Goal: Task Accomplishment & Management: Use online tool/utility

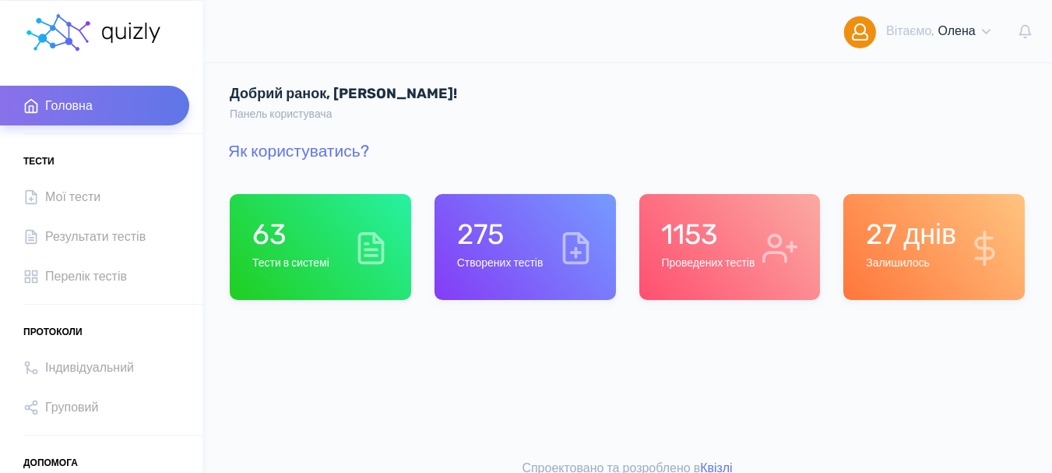
click at [277, 270] on h6 "Тести в системі" at bounding box center [290, 263] width 77 height 13
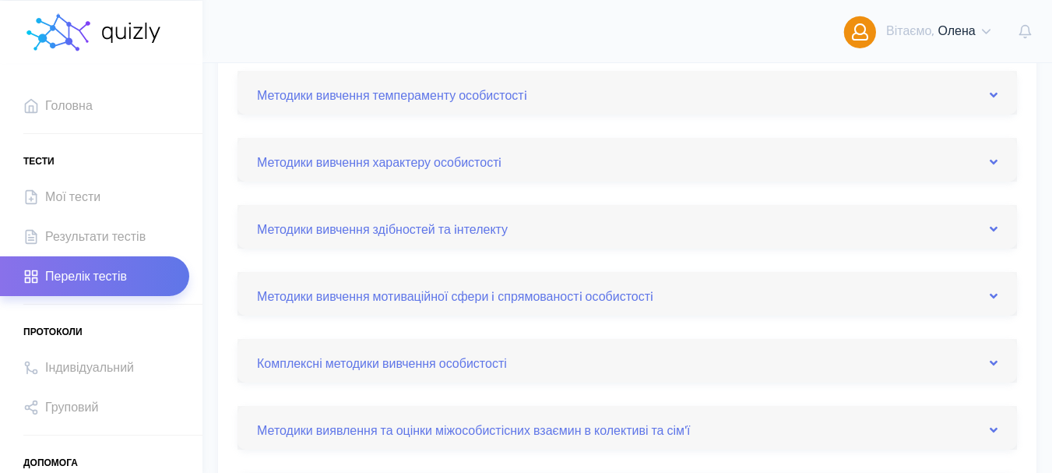
scroll to position [389, 0]
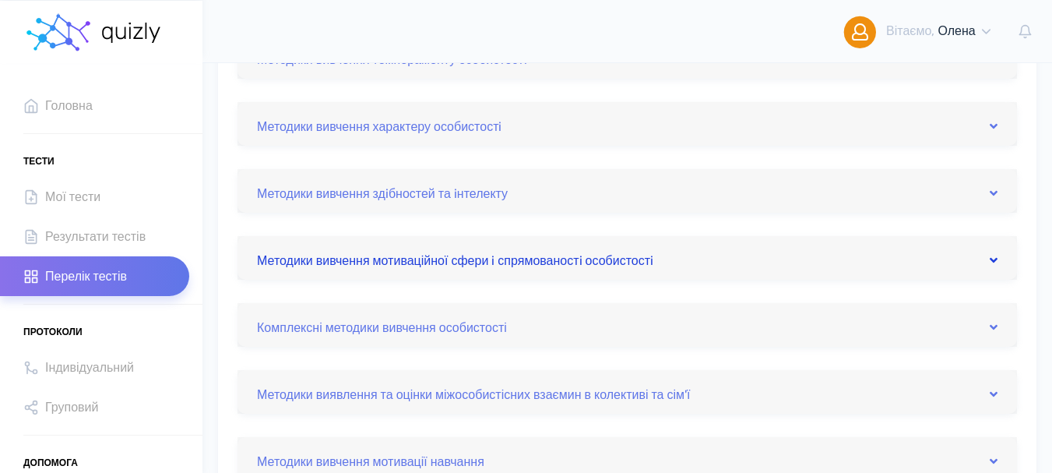
click at [994, 259] on icon at bounding box center [994, 260] width 8 height 12
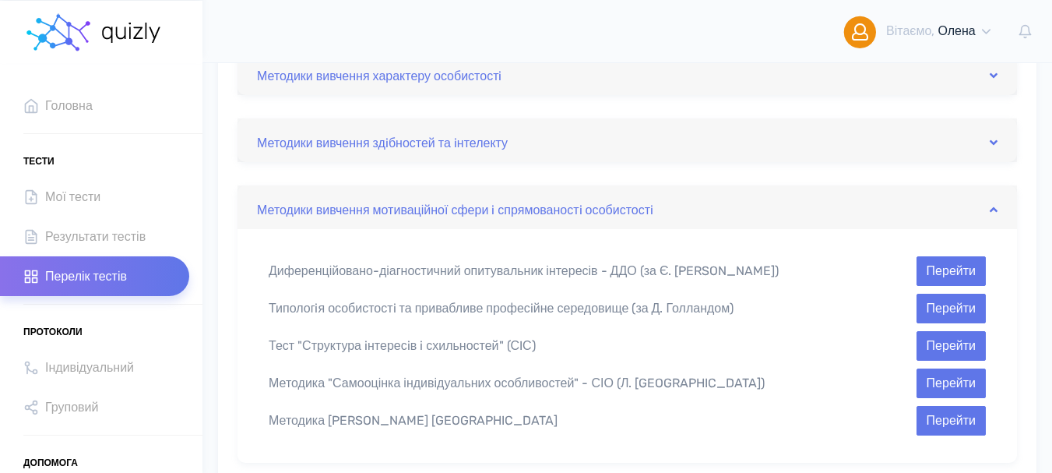
scroll to position [467, 0]
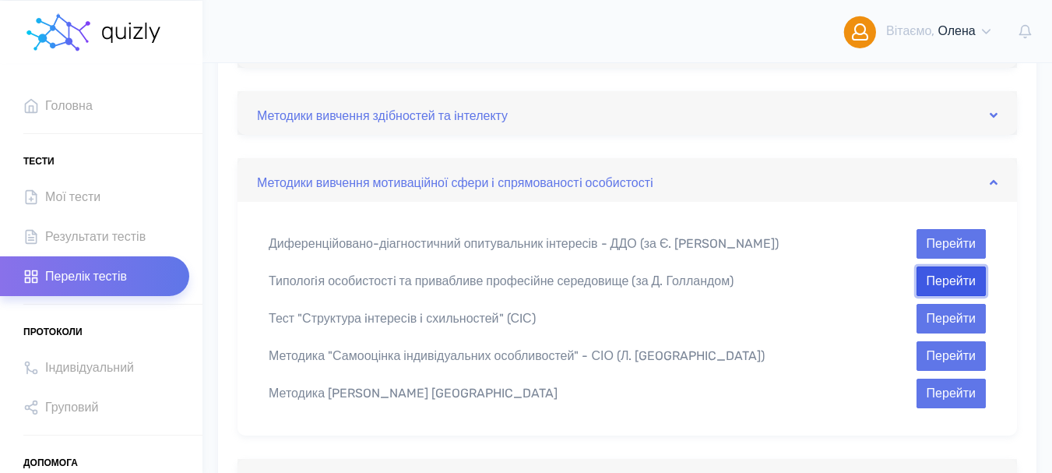
click at [940, 286] on button "Перейти" at bounding box center [951, 281] width 69 height 30
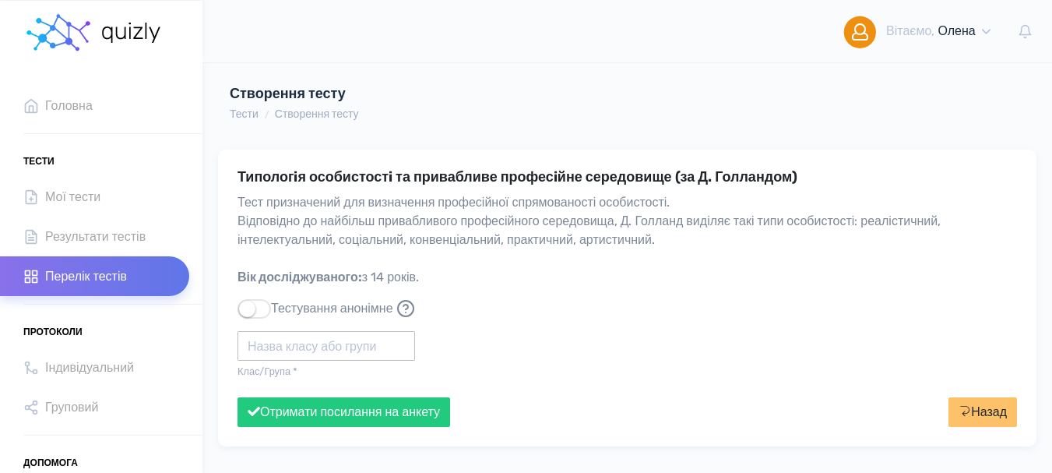
click at [301, 345] on input "text" at bounding box center [327, 346] width 178 height 30
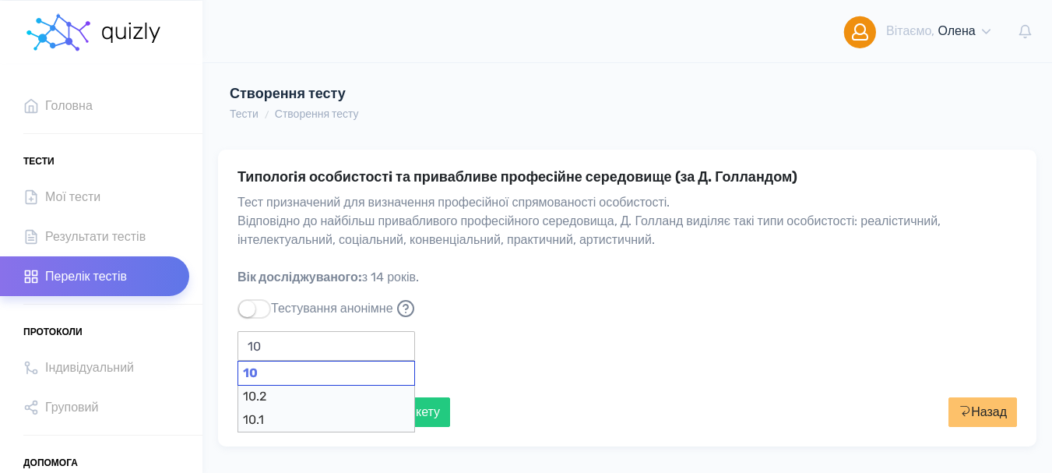
click at [266, 376] on div "10" at bounding box center [327, 373] width 178 height 25
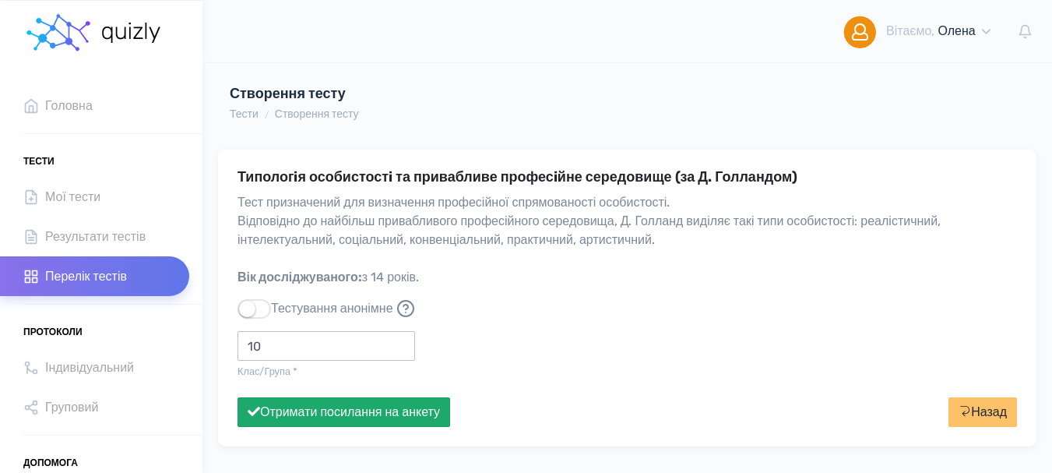
type input "10"
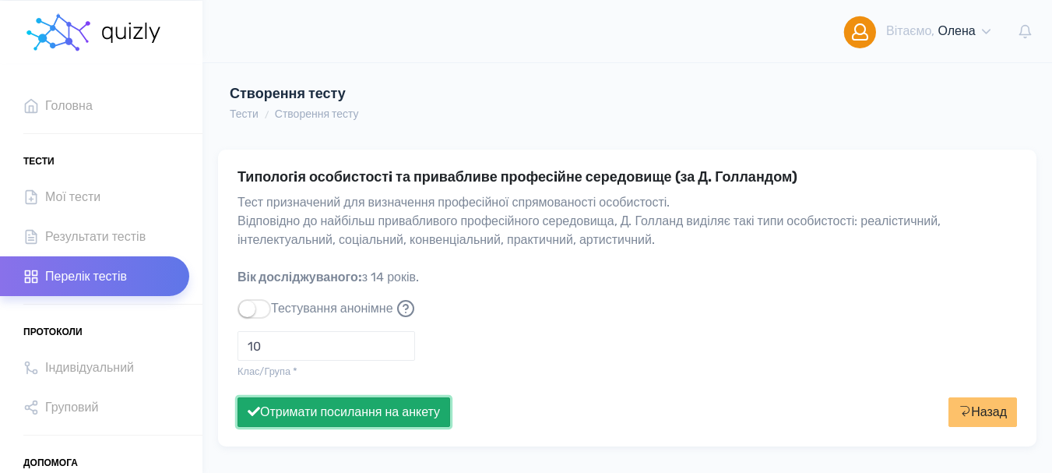
click at [335, 408] on button "Отримати посилання на анкету" at bounding box center [344, 412] width 213 height 30
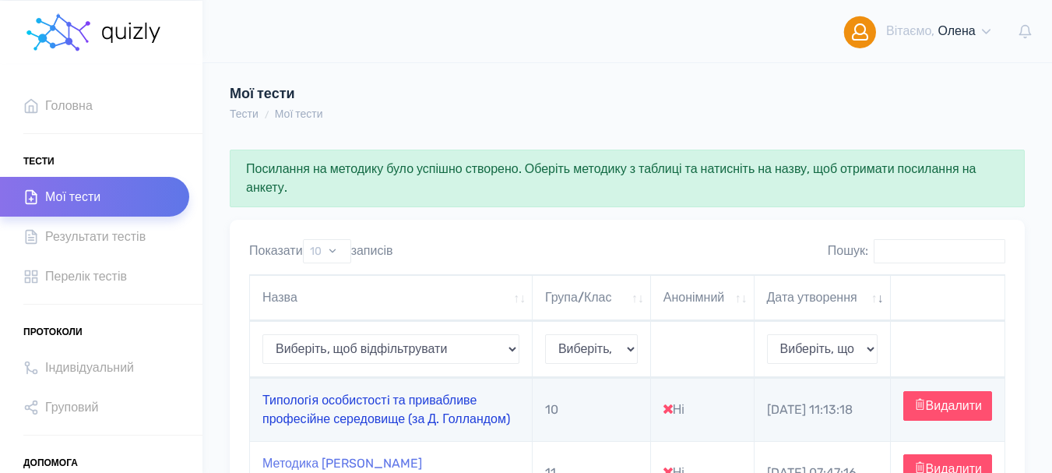
click at [318, 411] on link "Типологiя особистостi та привабливе професiйне середовище (за Д. Голландом)" at bounding box center [386, 409] width 248 height 33
type input "[URL][DOMAIN_NAME]"
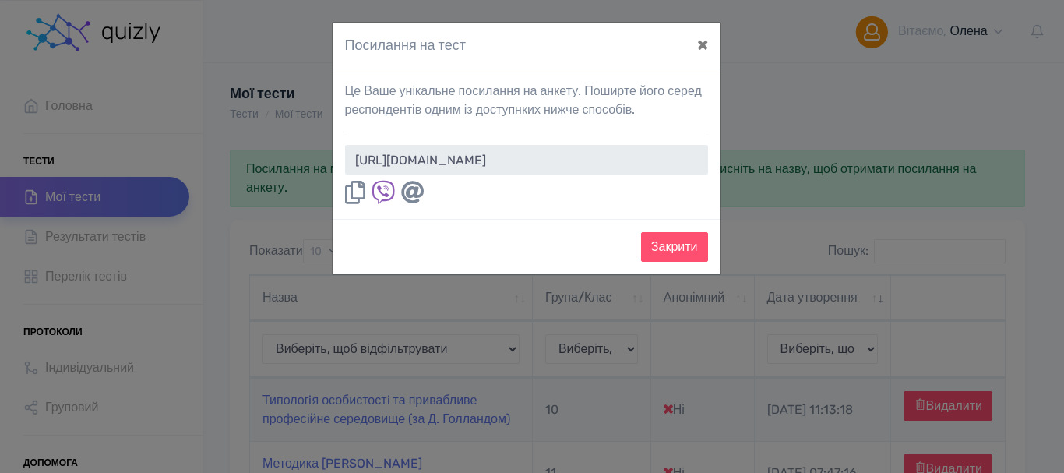
click at [357, 195] on icon at bounding box center [355, 192] width 20 height 23
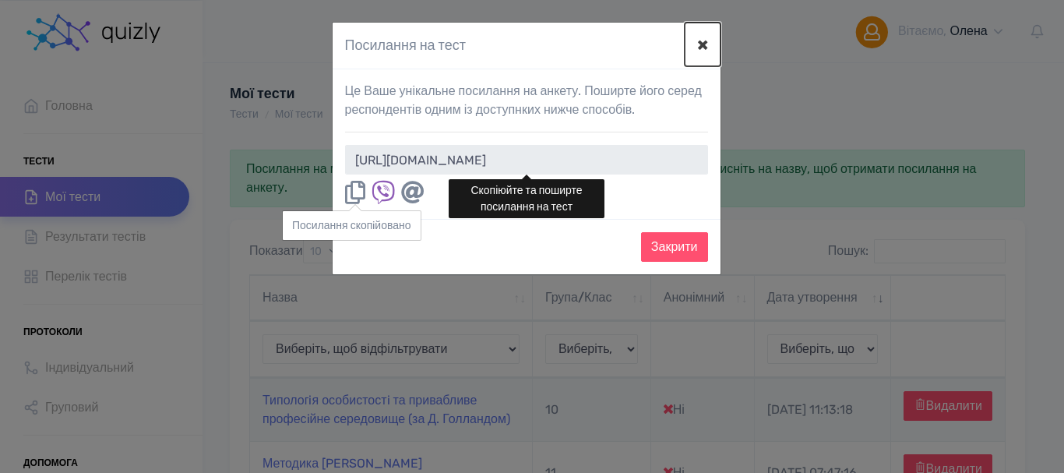
click at [706, 48] on button "×" at bounding box center [703, 45] width 36 height 44
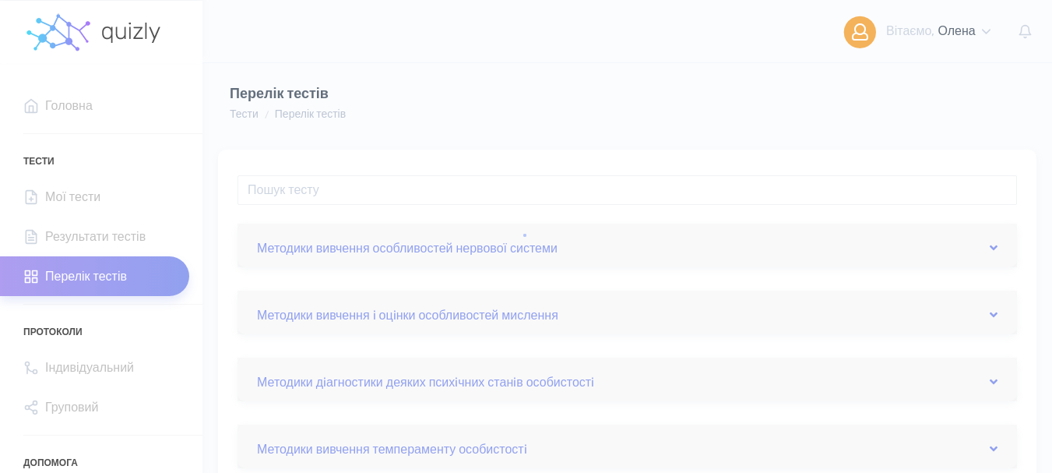
scroll to position [467, 0]
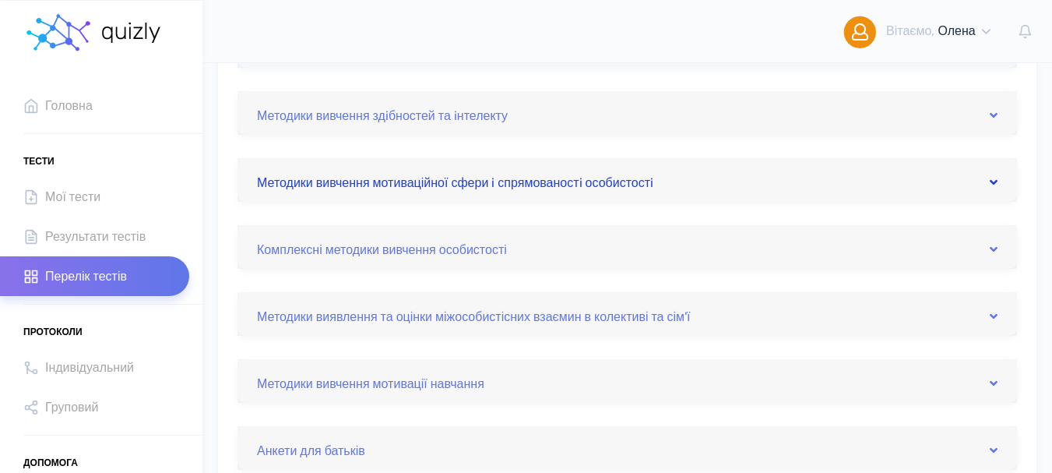
click at [994, 179] on icon at bounding box center [994, 182] width 8 height 12
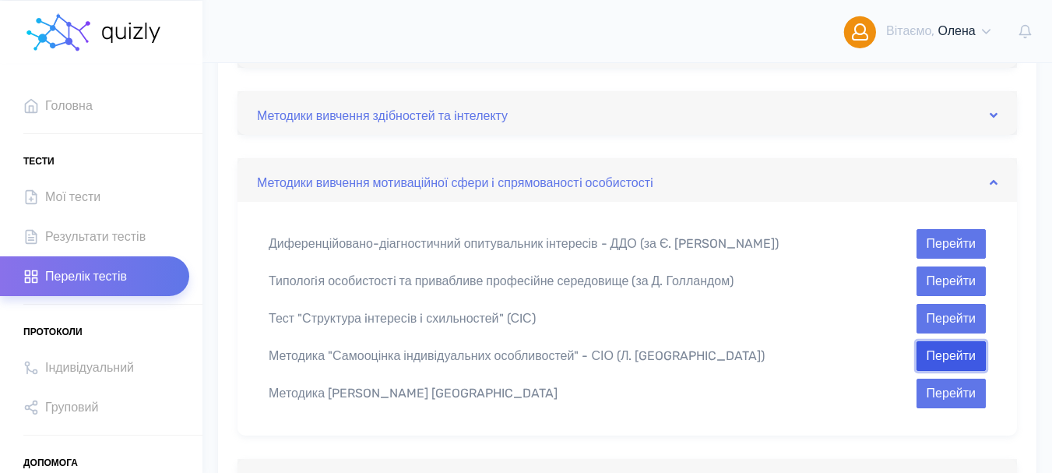
click at [940, 363] on button "Перейти" at bounding box center [951, 356] width 69 height 30
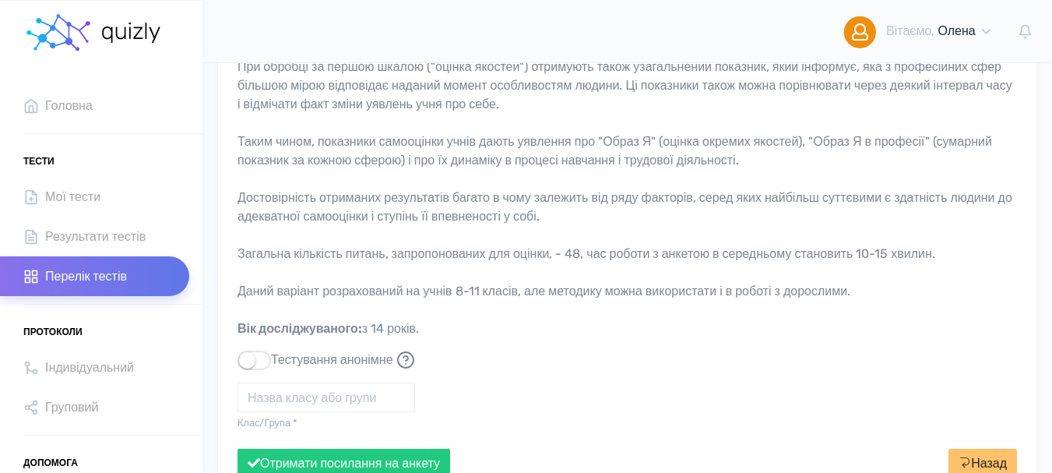
scroll to position [440, 0]
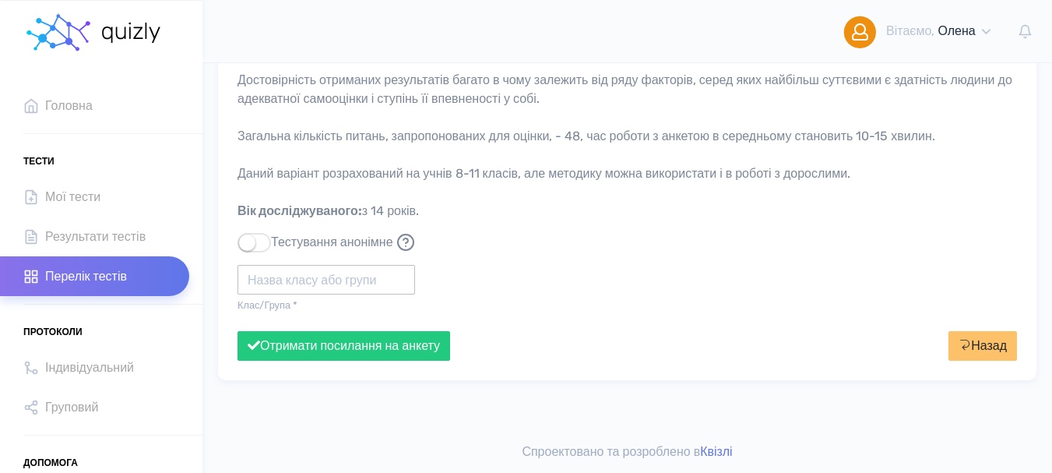
click at [287, 276] on input "text" at bounding box center [327, 280] width 178 height 30
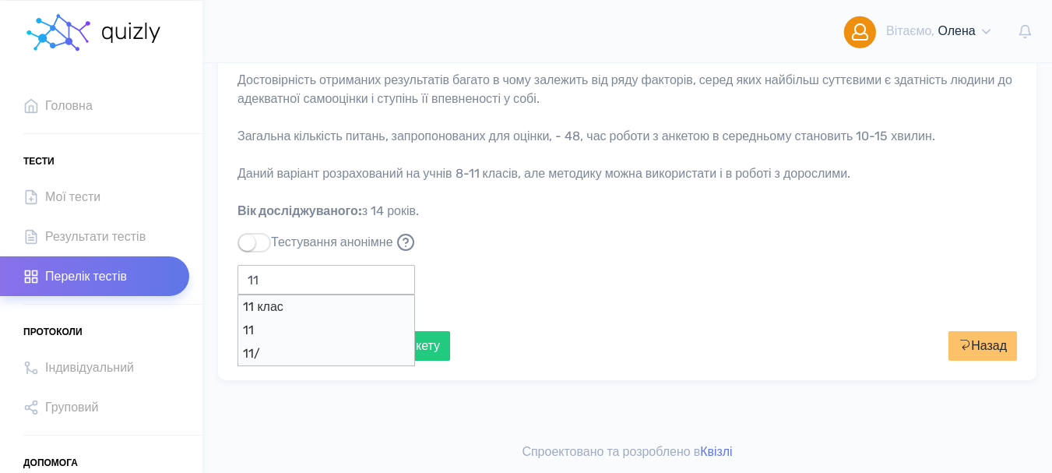
type input "11"
click at [238, 331] on button "Отримати посилання на анкету" at bounding box center [344, 346] width 213 height 30
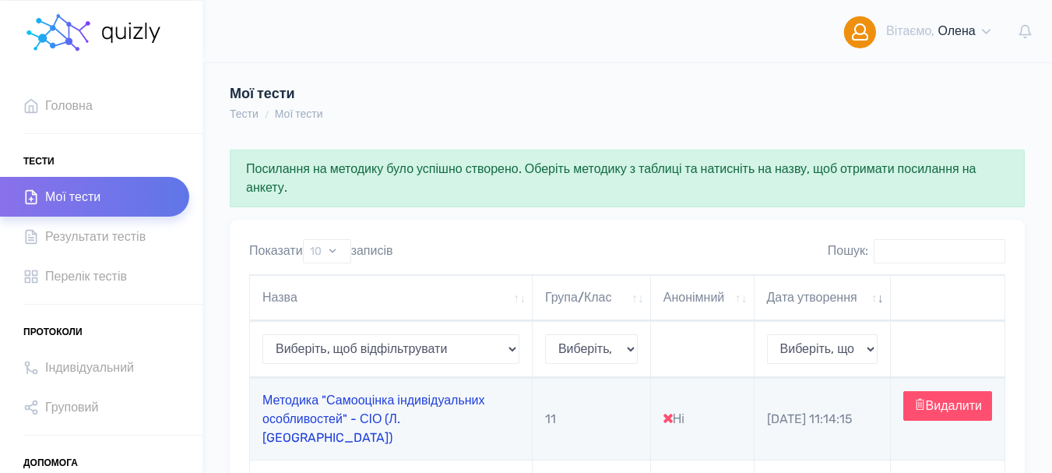
click at [317, 418] on link "Методика "Самооцінка індивідуальних особливостей" - СІО (Л. [GEOGRAPHIC_DATA])" at bounding box center [373, 419] width 223 height 52
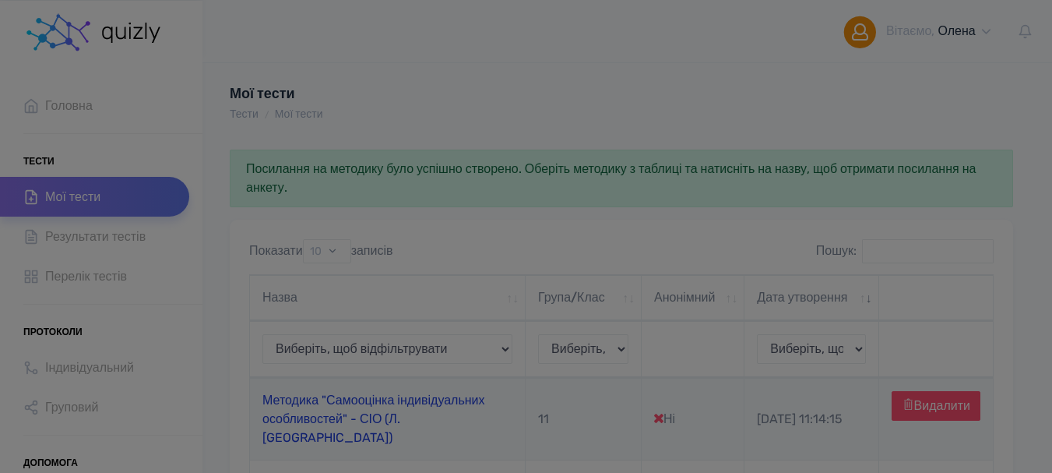
type input "[URL][DOMAIN_NAME]"
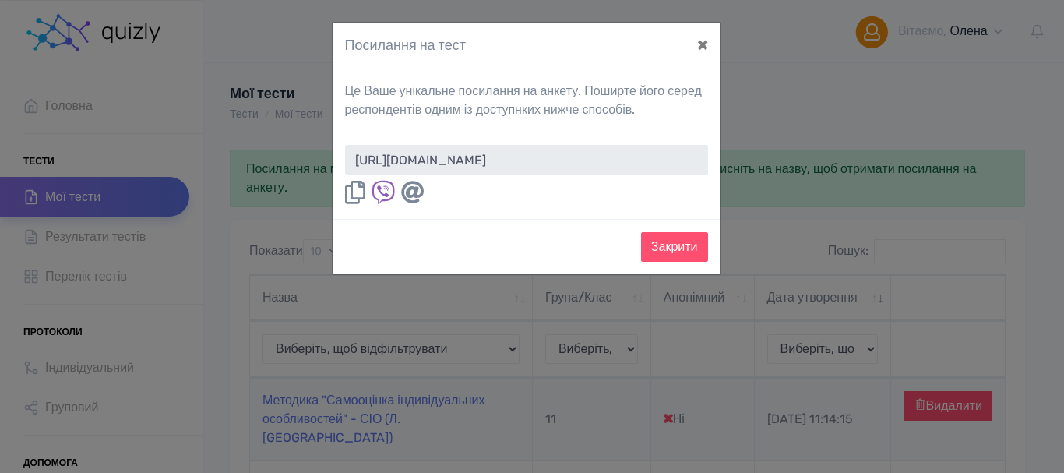
click at [359, 190] on icon at bounding box center [355, 192] width 20 height 23
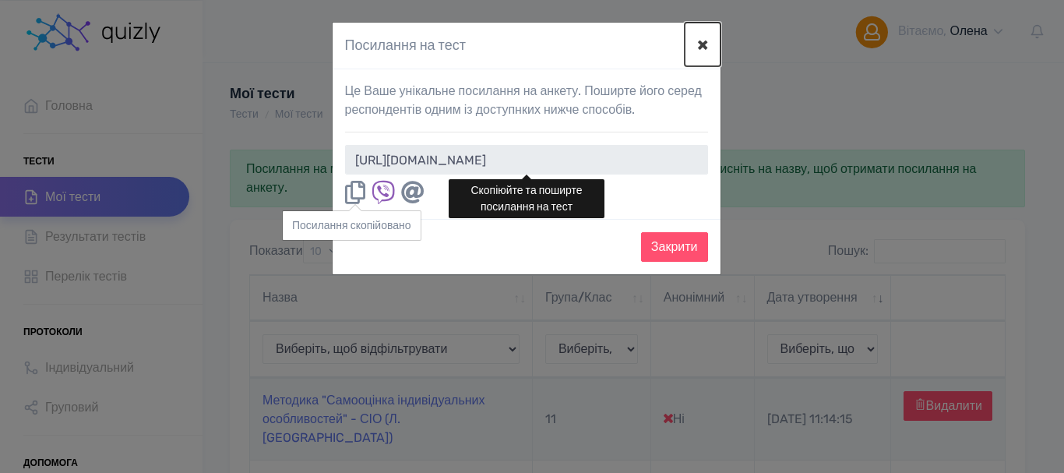
click at [710, 41] on button "×" at bounding box center [703, 45] width 36 height 44
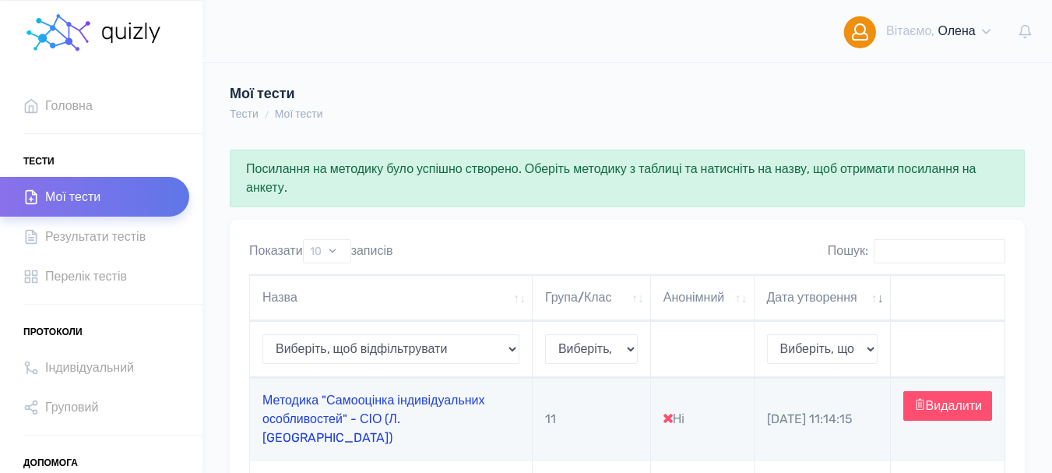
click at [390, 428] on link "Методика "Самооцінка індивідуальних особливостей" - СІО (Л. [GEOGRAPHIC_DATA])" at bounding box center [373, 419] width 223 height 52
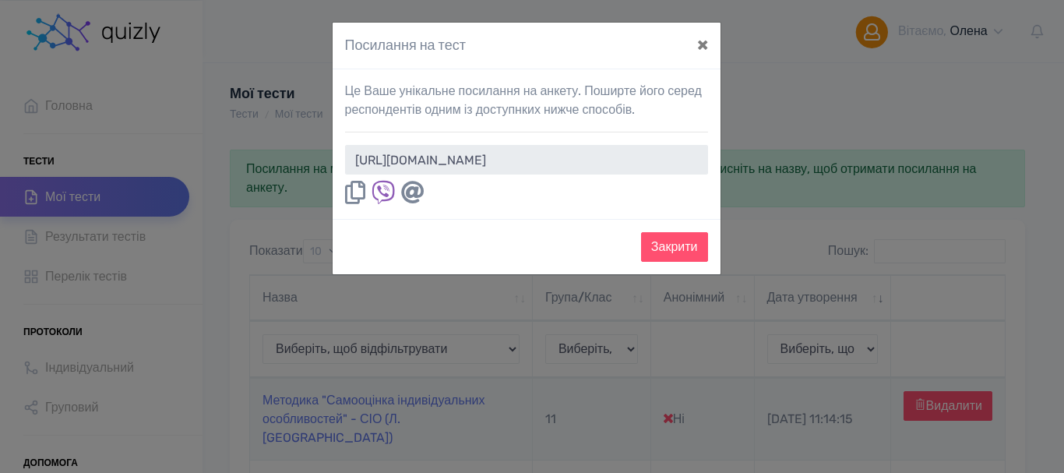
click at [353, 199] on icon at bounding box center [355, 192] width 20 height 23
